Goal: Check status: Check status

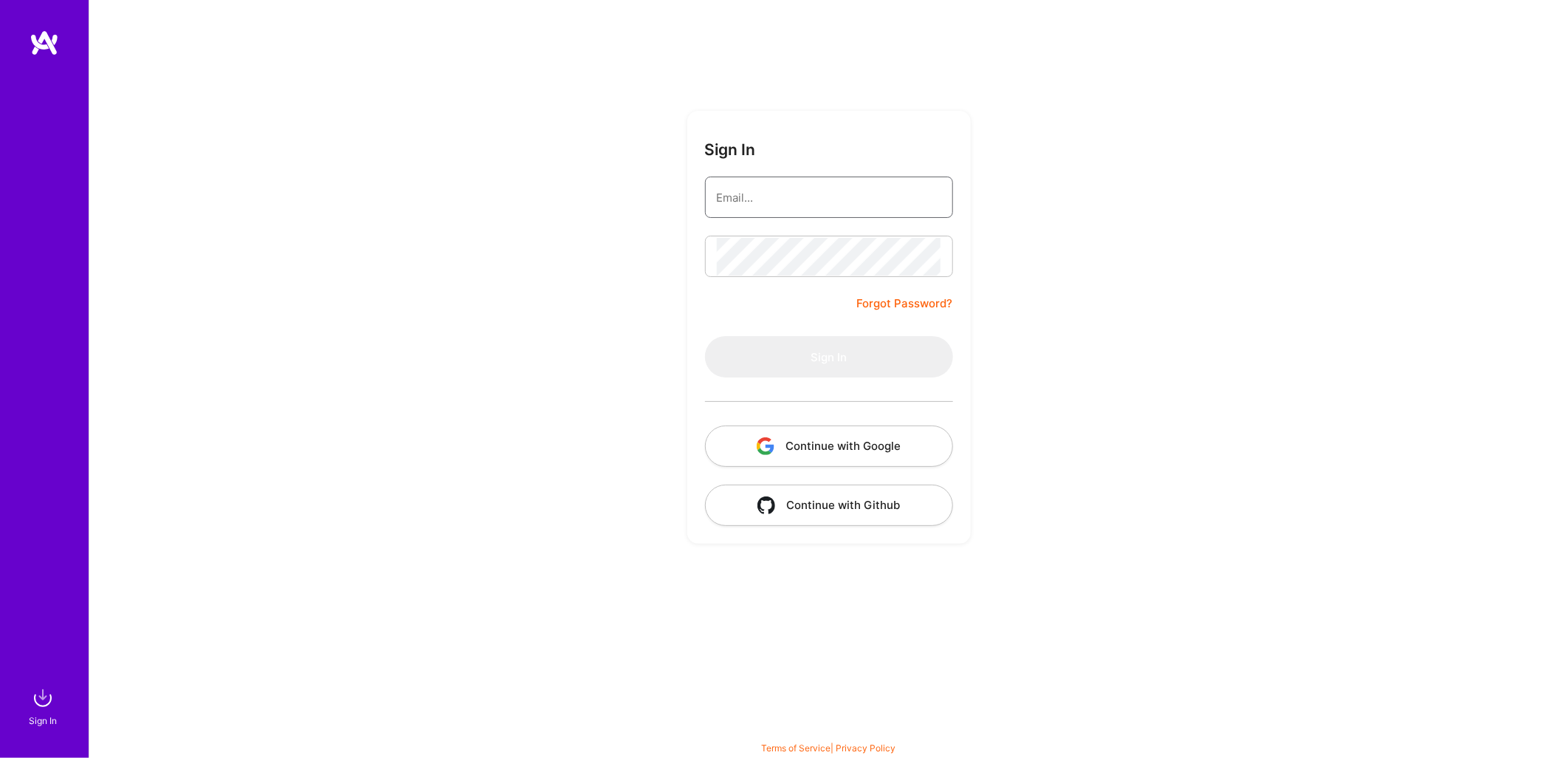
type input "[EMAIL_ADDRESS][DOMAIN_NAME]"
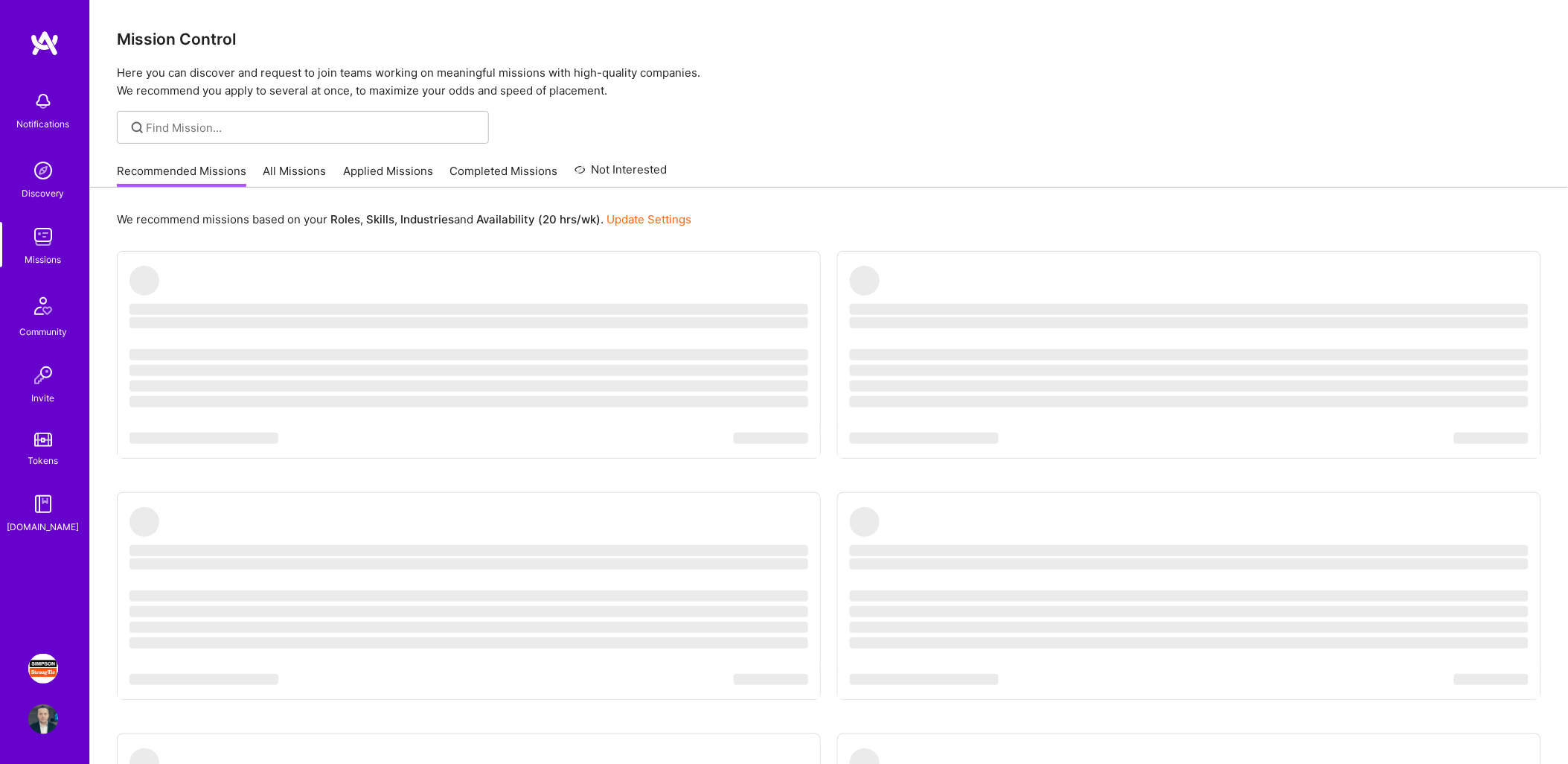
click at [47, 675] on img at bounding box center [43, 669] width 30 height 30
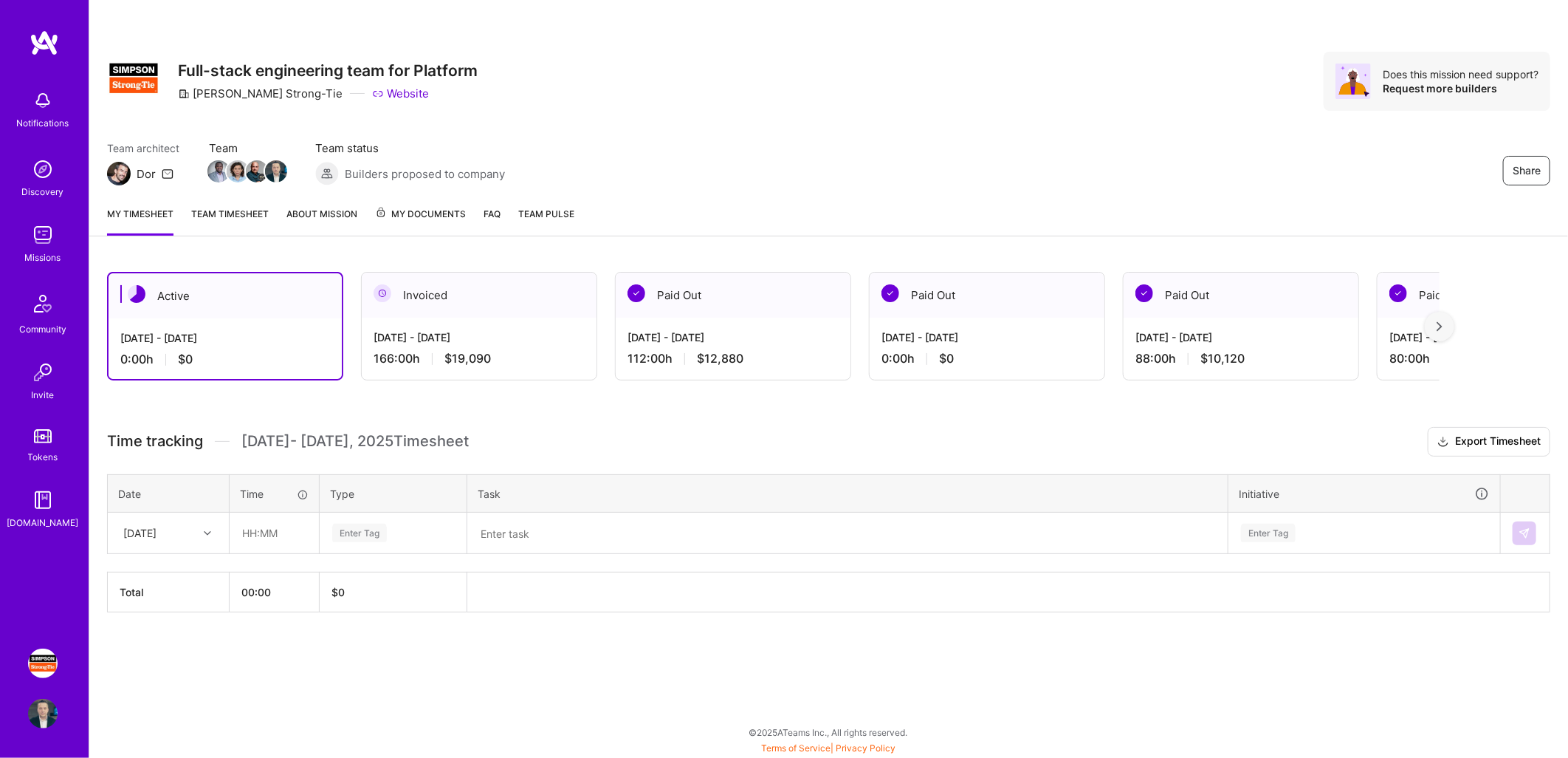
click at [781, 311] on div "Paid Out" at bounding box center [733, 295] width 235 height 45
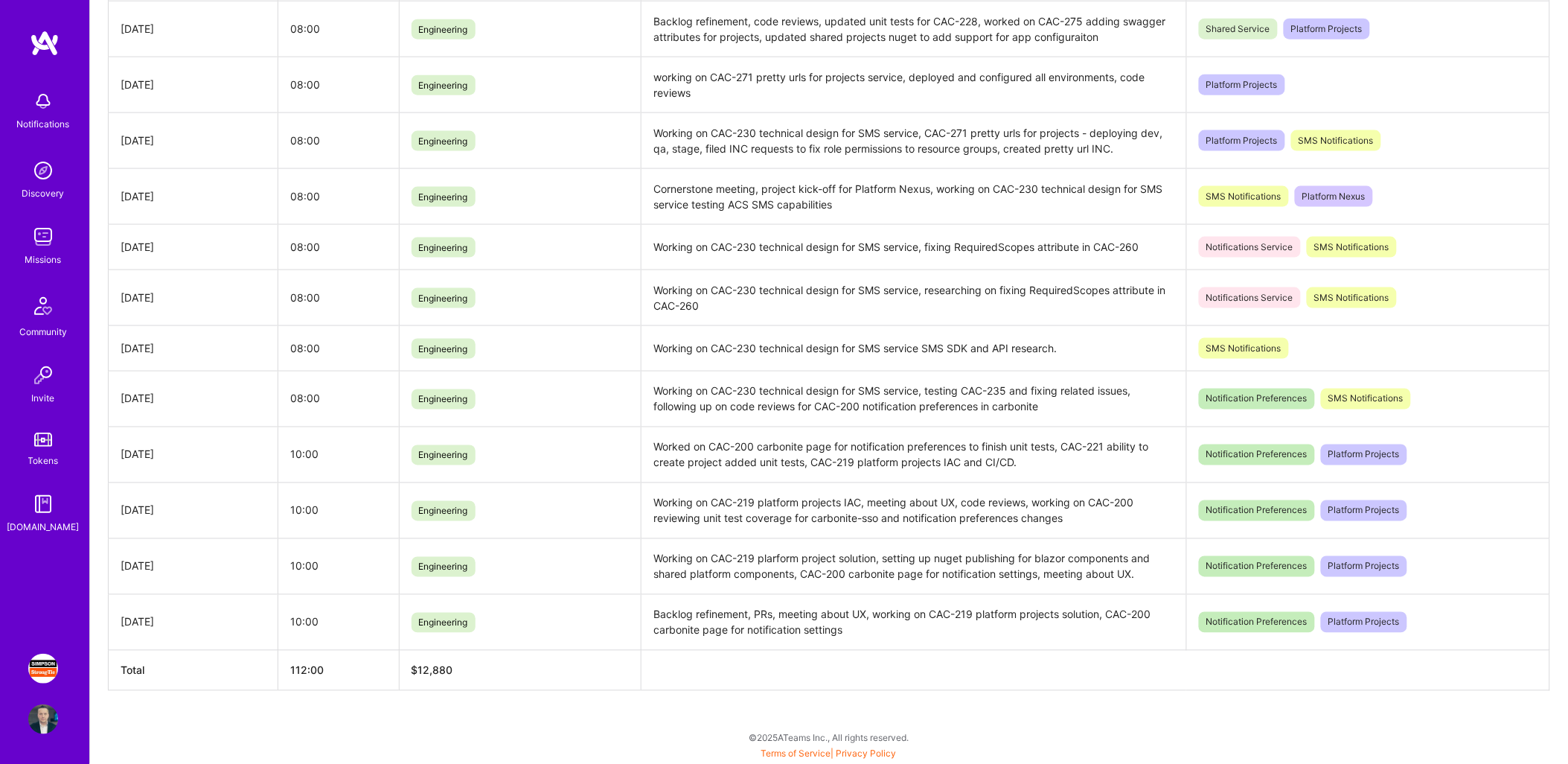
scroll to position [643, 0]
click at [190, 627] on div "[DATE]" at bounding box center [193, 622] width 145 height 16
click at [189, 575] on td "[DATE]" at bounding box center [193, 566] width 169 height 55
click at [190, 509] on div "[DATE]" at bounding box center [193, 510] width 145 height 16
click at [198, 458] on div "[DATE]" at bounding box center [193, 455] width 145 height 16
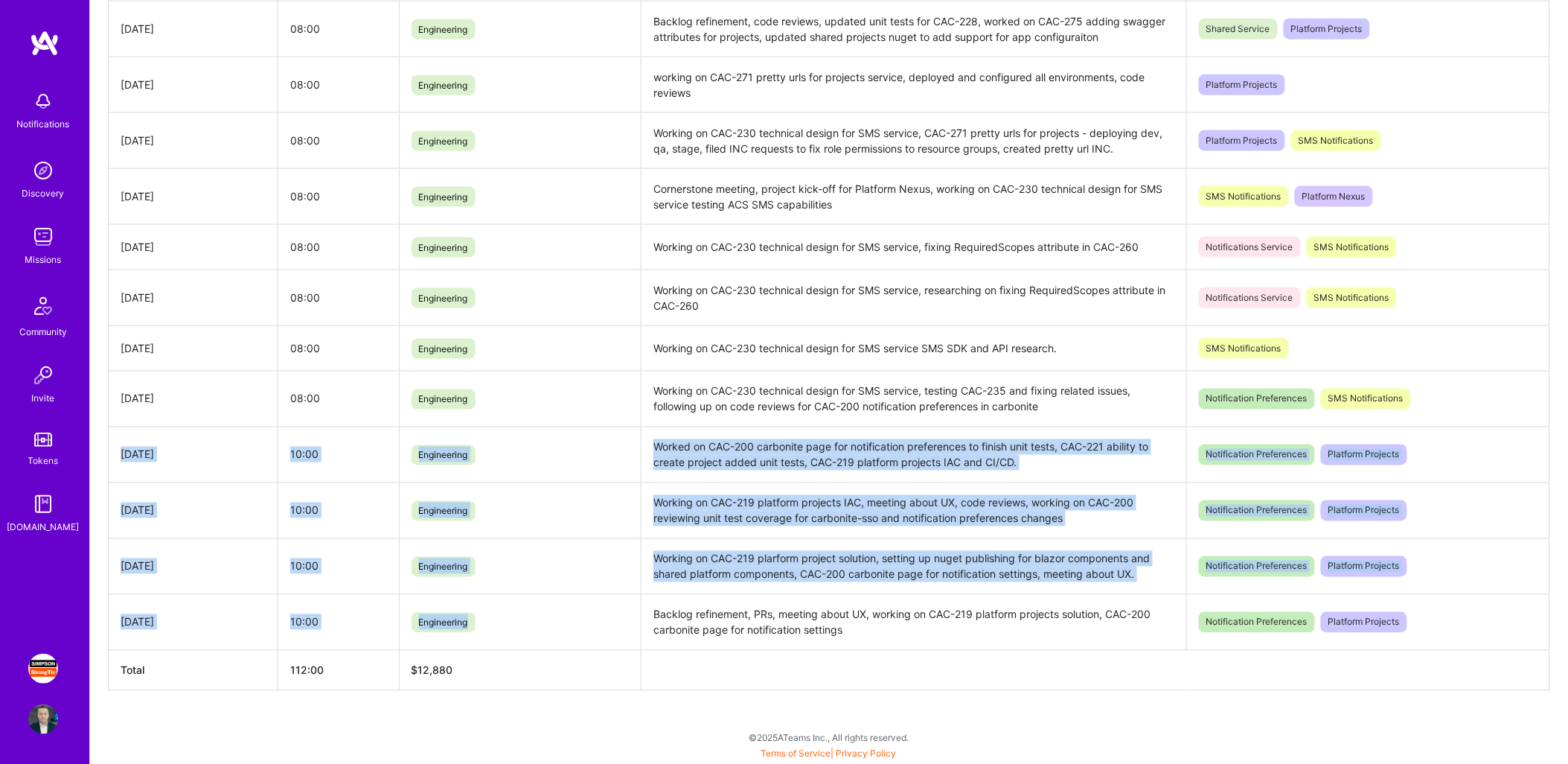
drag, startPoint x: 116, startPoint y: 450, endPoint x: 621, endPoint y: 620, distance: 532.8
click at [621, 620] on tbody "[DATE] 08:00 Engineering PRD validation research meeting, worked on CAC-271 fix…" at bounding box center [829, 298] width 1441 height 705
drag, startPoint x: 624, startPoint y: 619, endPoint x: 580, endPoint y: 622, distance: 44.1
click at [580, 622] on td "Engineering" at bounding box center [520, 622] width 243 height 55
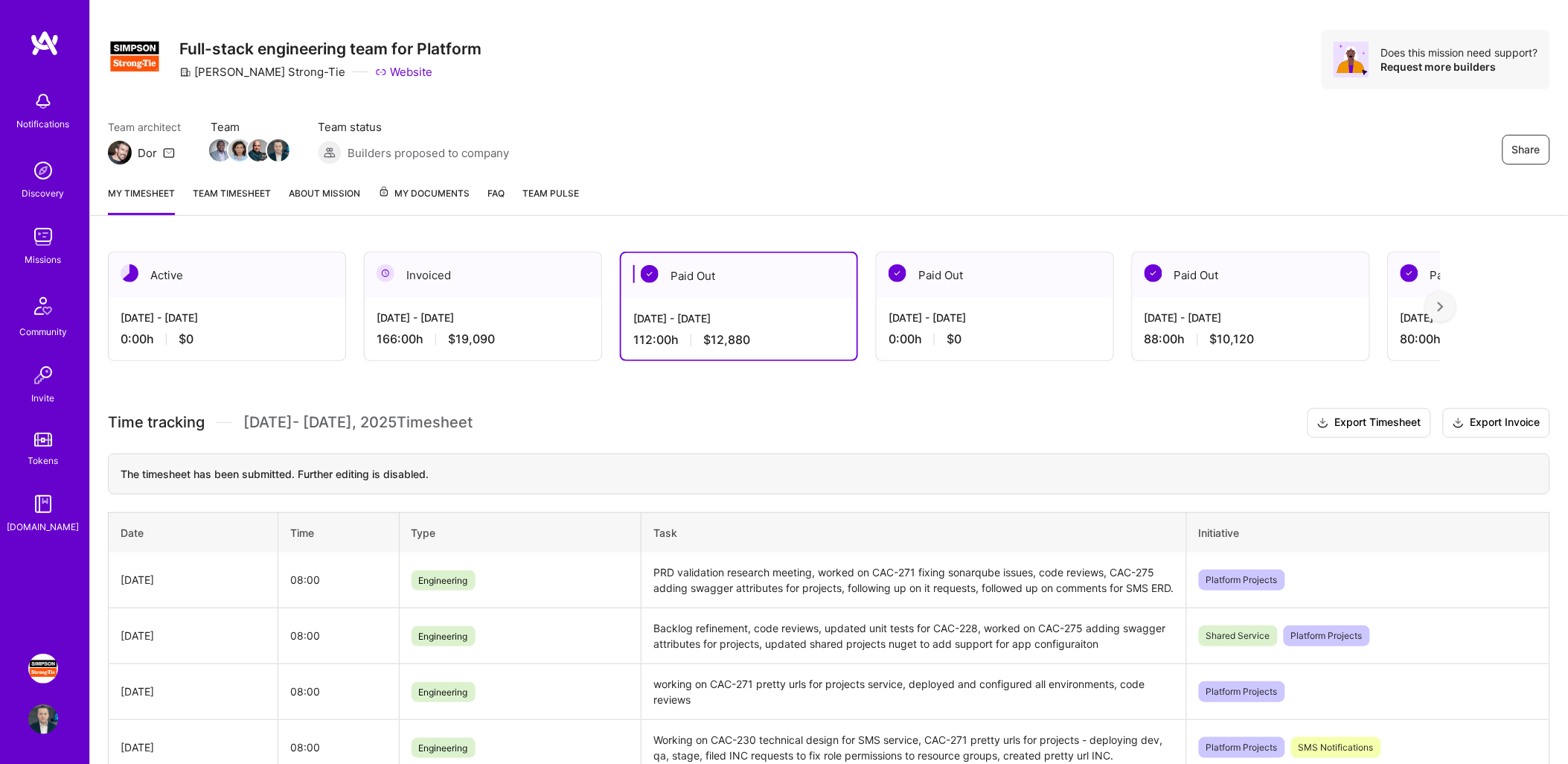
scroll to position [0, 0]
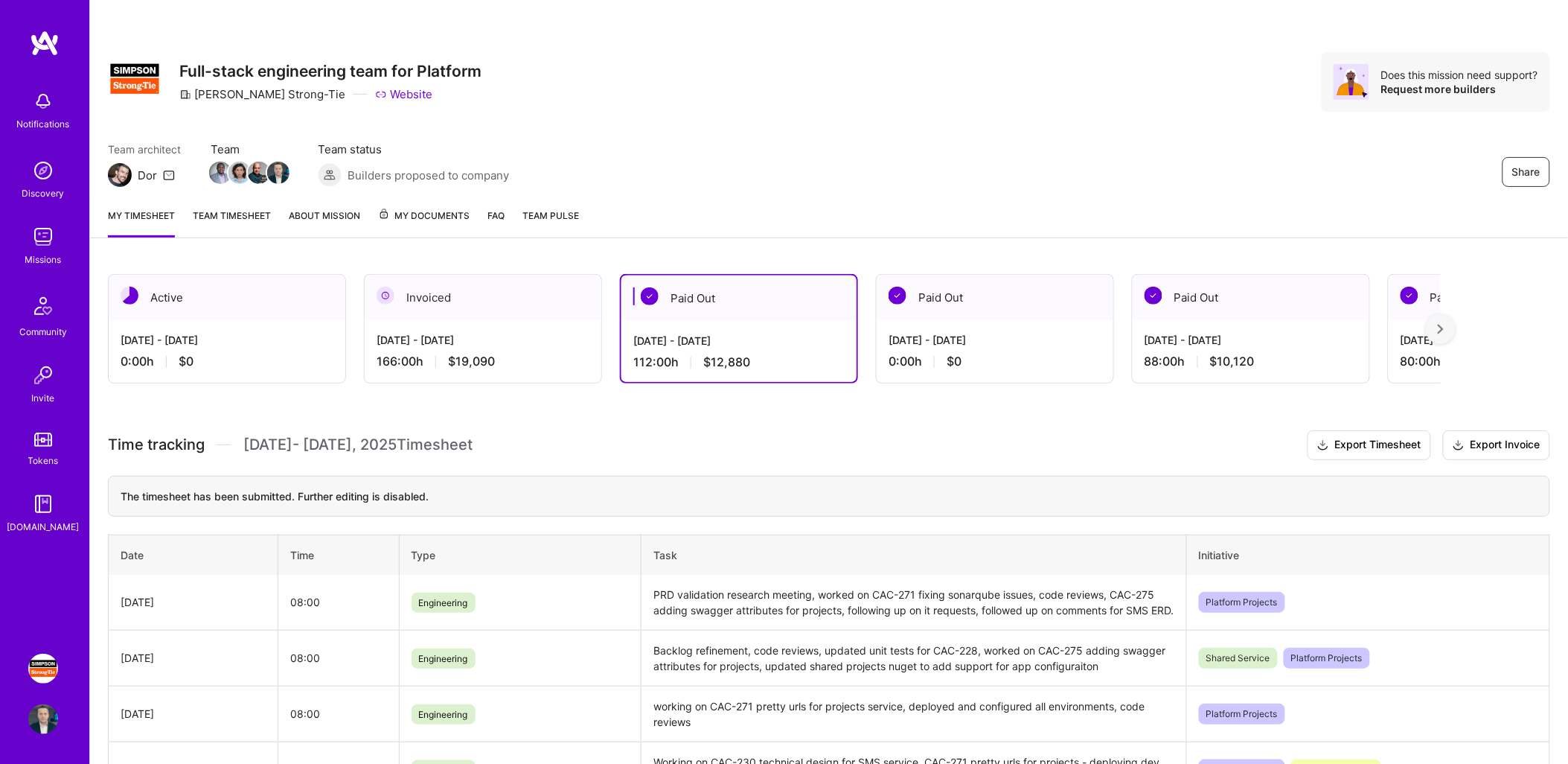
click at [501, 322] on div "[DATE] - [DATE] 166:00 h $19,090" at bounding box center [483, 351] width 237 height 61
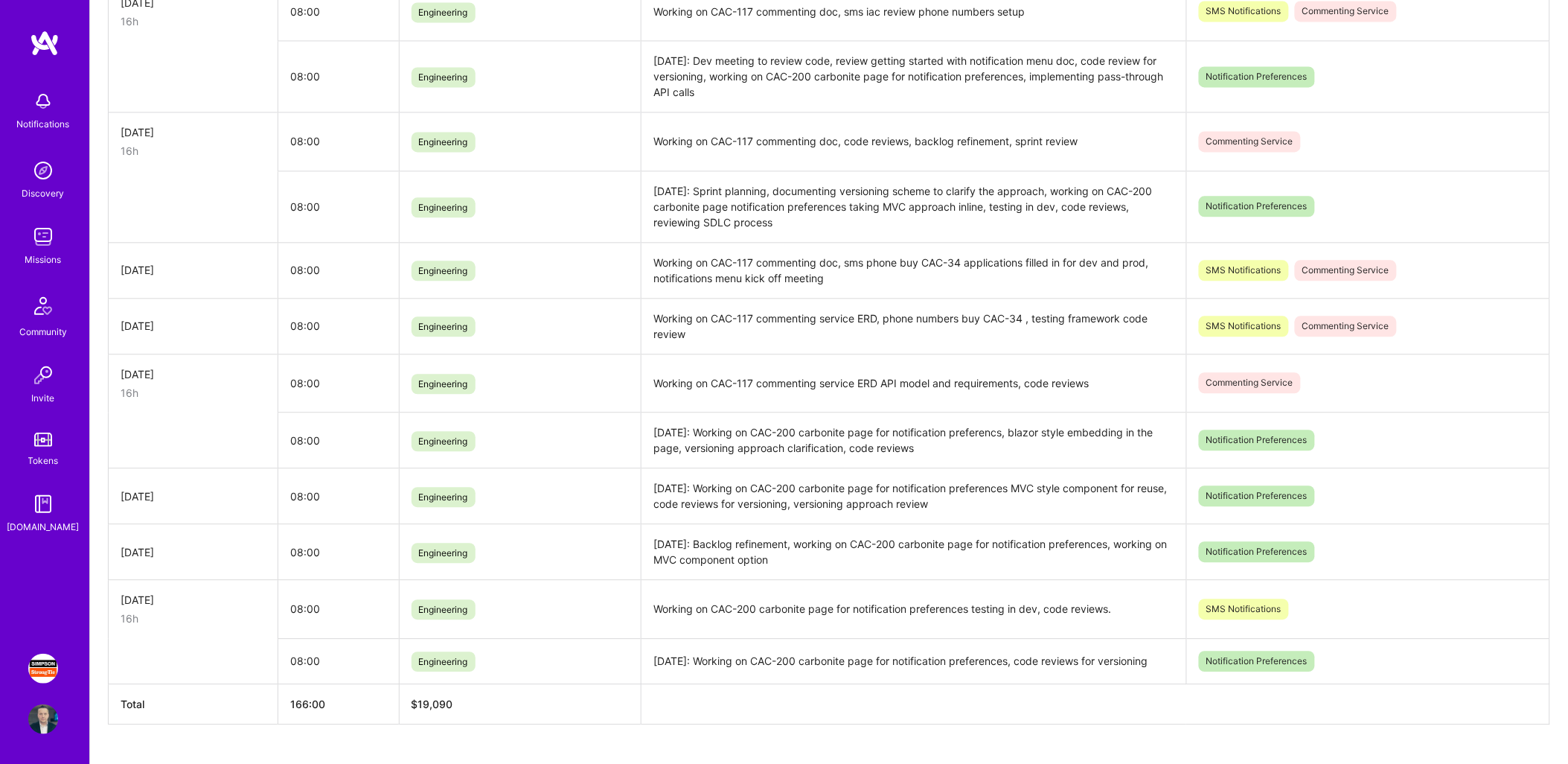
scroll to position [1133, 0]
